Goal: Task Accomplishment & Management: Manage account settings

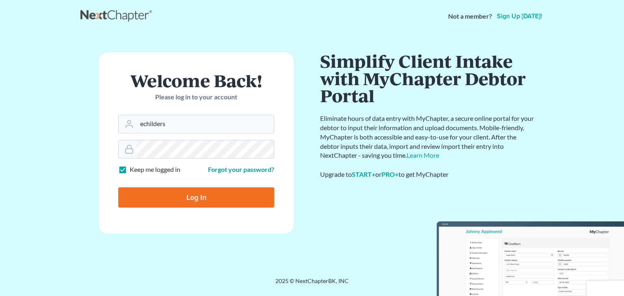
type input "[EMAIL_ADDRESS][DOMAIN_NAME]"
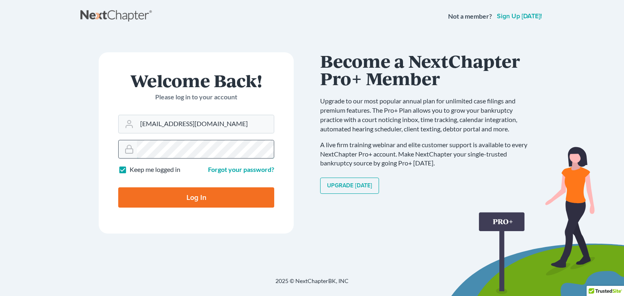
click at [118, 188] on input "Log In" at bounding box center [196, 198] width 156 height 20
type input "Thinking..."
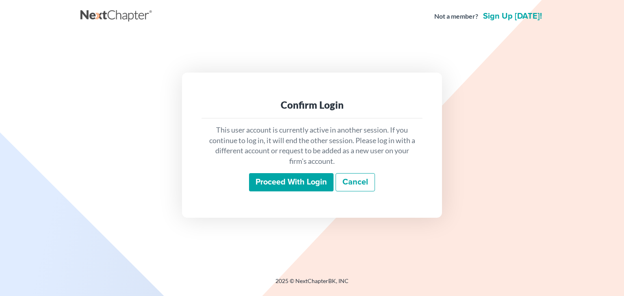
click at [266, 178] on input "Proceed with login" at bounding box center [291, 182] width 84 height 19
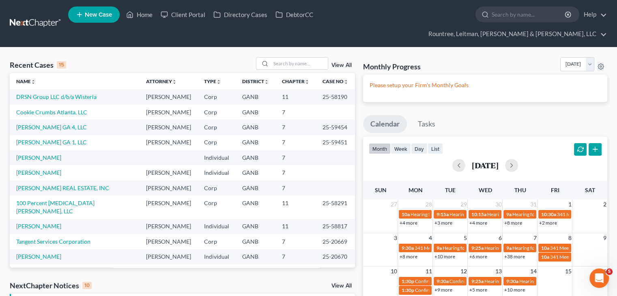
click at [344, 63] on link "View All" at bounding box center [342, 66] width 20 height 6
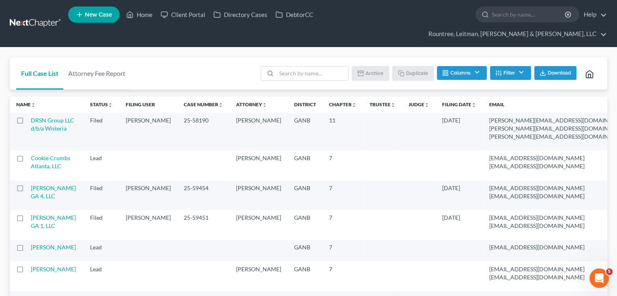
click at [496, 70] on icon "button" at bounding box center [499, 73] width 6 height 6
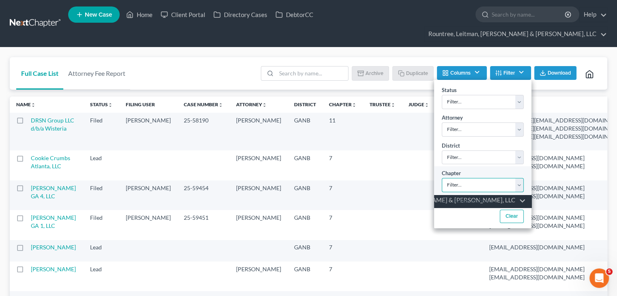
click at [518, 178] on select "Filter... 7 11 13" at bounding box center [483, 185] width 82 height 14
select select "1"
click at [442, 178] on select "Filter... 7 11 13" at bounding box center [483, 185] width 82 height 14
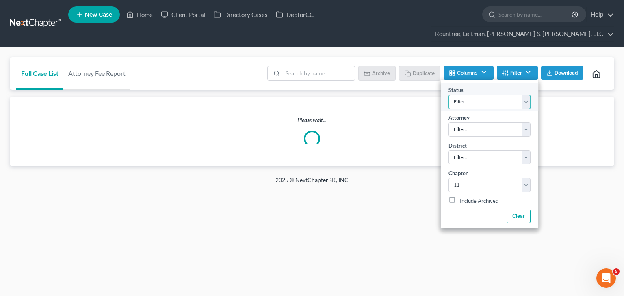
click at [518, 95] on select "Filter... Discharged Dismissed Filed In Progress Lead Lost Lead Ready to File T…" at bounding box center [489, 102] width 82 height 14
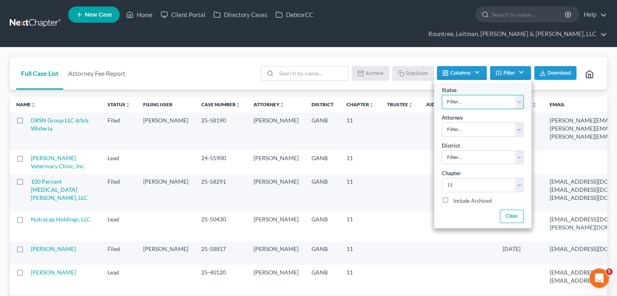
select select "2"
click at [442, 95] on select "Filter... Discharged Dismissed Filed In Progress Lead Lost Lead Ready to File T…" at bounding box center [483, 102] width 82 height 14
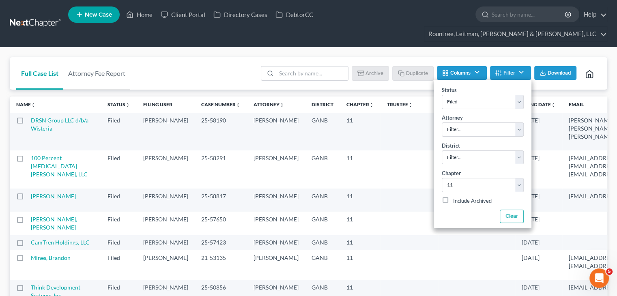
click at [272, 57] on div "Batch Download Archive Un-archive Duplicate Columns Attorney Case Number Area O…" at bounding box center [428, 73] width 345 height 32
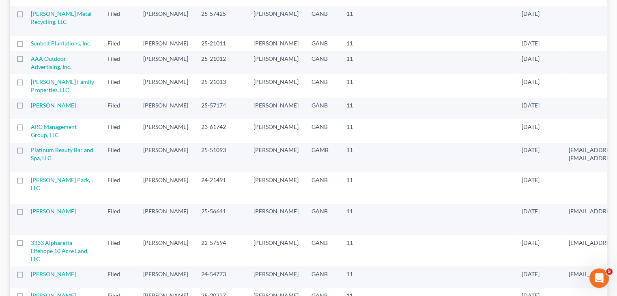
scroll to position [42, 0]
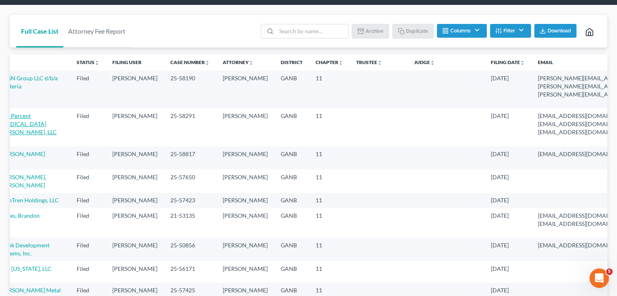
drag, startPoint x: 59, startPoint y: 120, endPoint x: 28, endPoint y: 107, distance: 33.7
click at [28, 108] on td "100 Percent Chiropractic Foster, LLC" at bounding box center [35, 127] width 70 height 38
click at [217, 19] on div "Full Case List Attorney Fee Report Batch Download Archive Un-archive Duplicate …" at bounding box center [309, 31] width 598 height 33
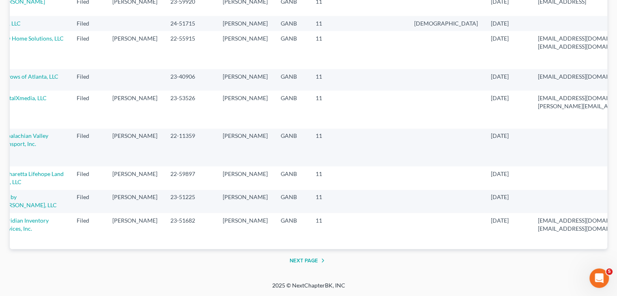
scroll to position [1619, 0]
click at [274, 242] on td "GANB" at bounding box center [291, 228] width 35 height 30
click at [315, 260] on button "Next Page" at bounding box center [309, 261] width 38 height 10
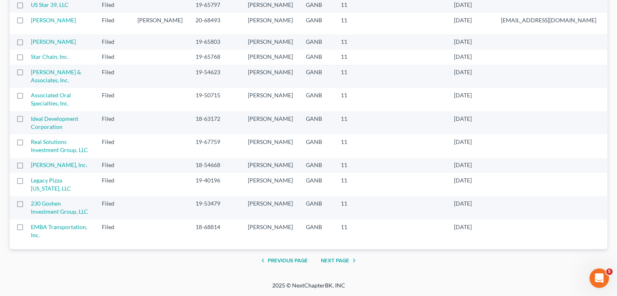
scroll to position [1507, 0]
click at [288, 257] on button "Previous Page" at bounding box center [283, 261] width 50 height 10
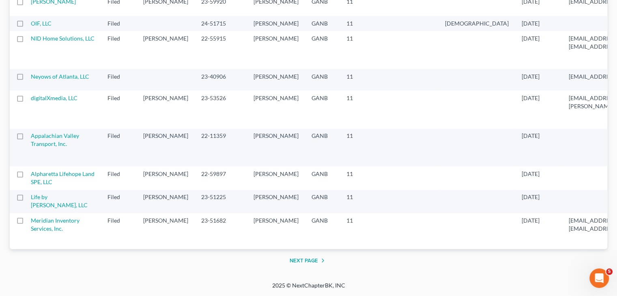
scroll to position [1619, 0]
click at [311, 261] on button "Next Page" at bounding box center [309, 261] width 38 height 10
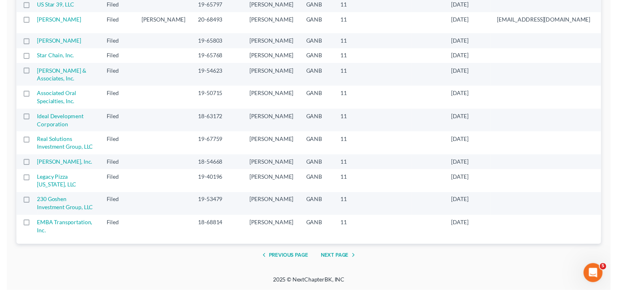
scroll to position [1507, 0]
